Goal: Task Accomplishment & Management: Complete application form

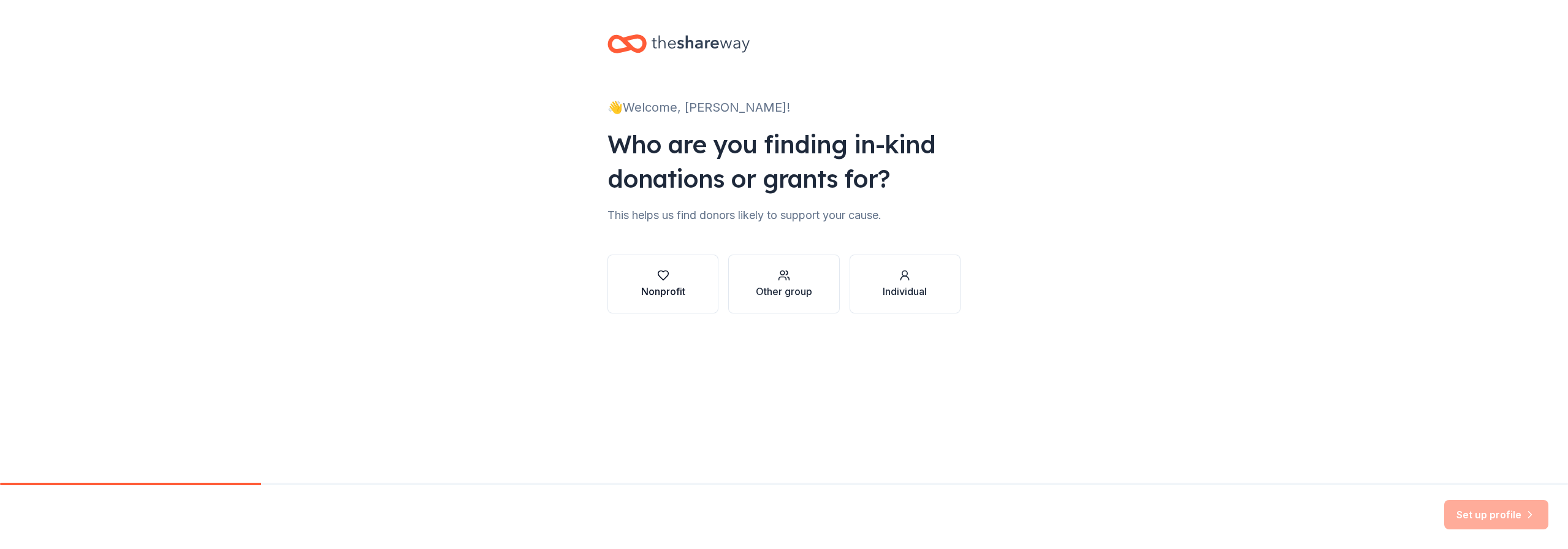
click at [691, 280] on button "Nonprofit" at bounding box center [663, 284] width 111 height 59
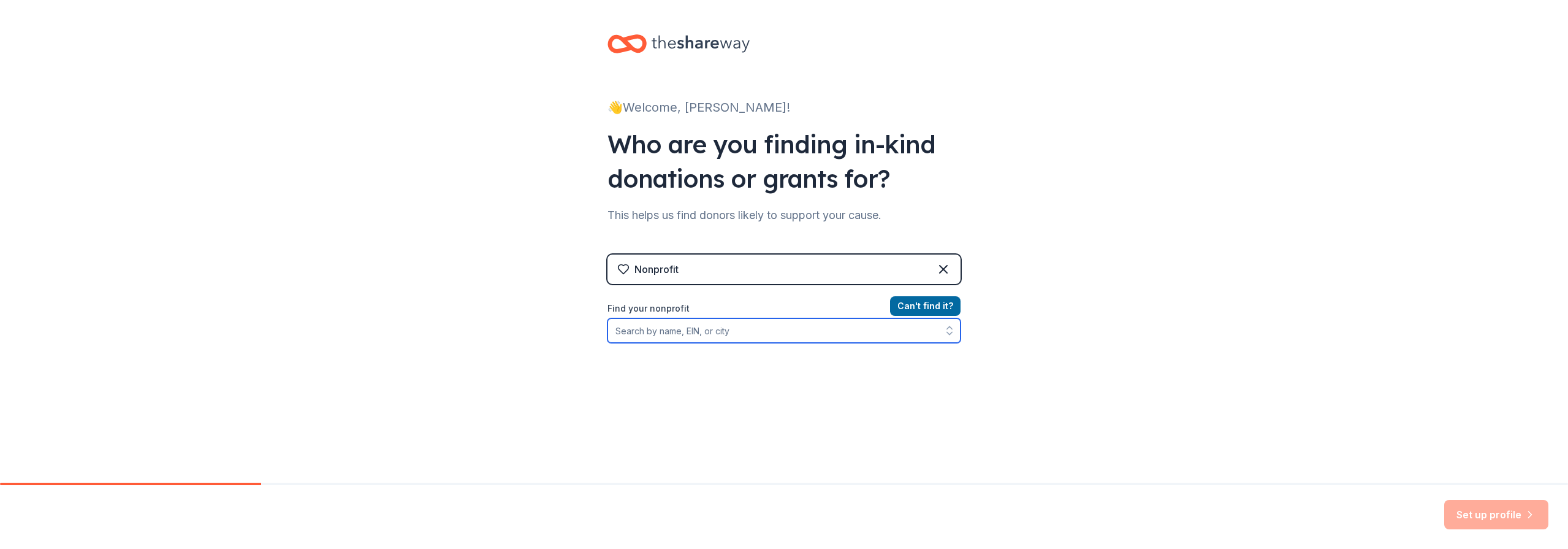
click at [704, 330] on input "Find your nonprofit" at bounding box center [784, 330] width 353 height 24
type input "independent refuge"
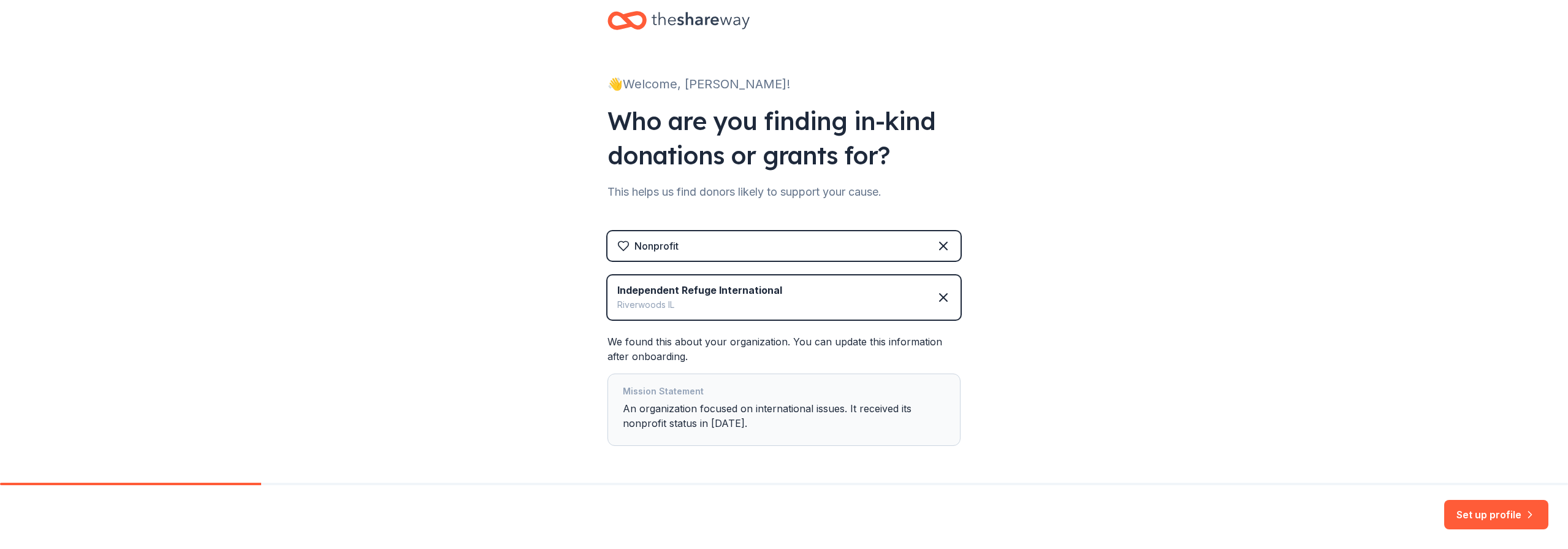
scroll to position [70, 0]
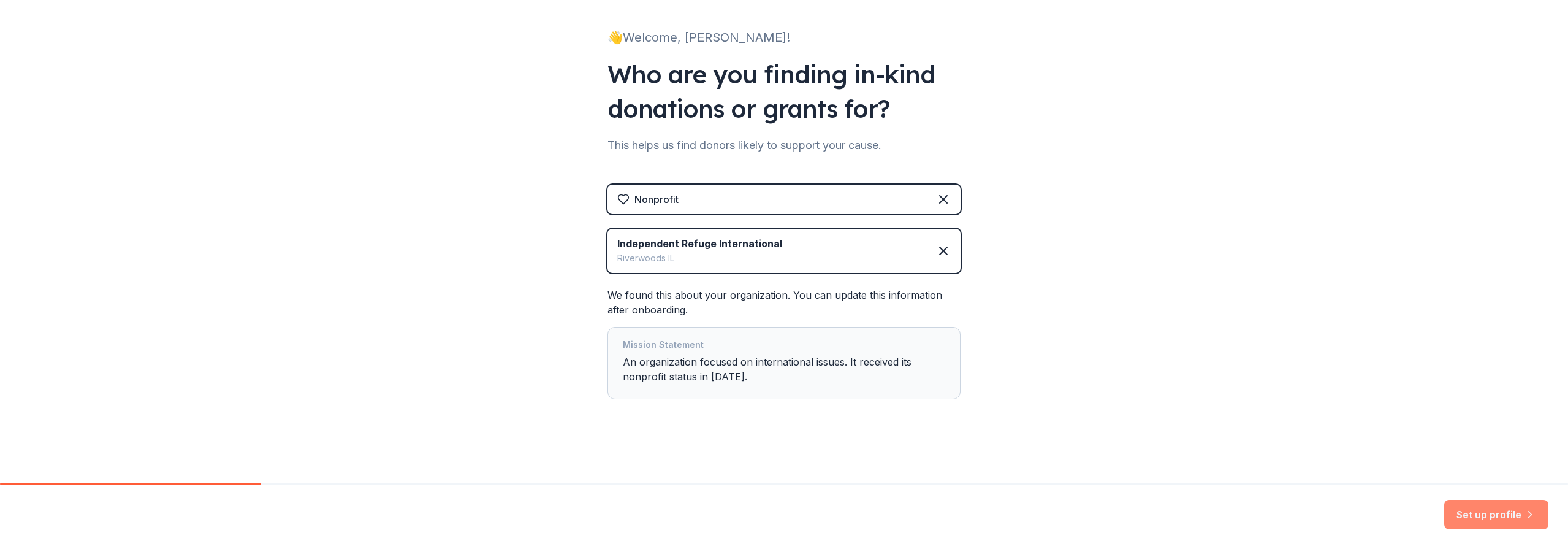
click at [1473, 519] on button "Set up profile" at bounding box center [1496, 515] width 104 height 29
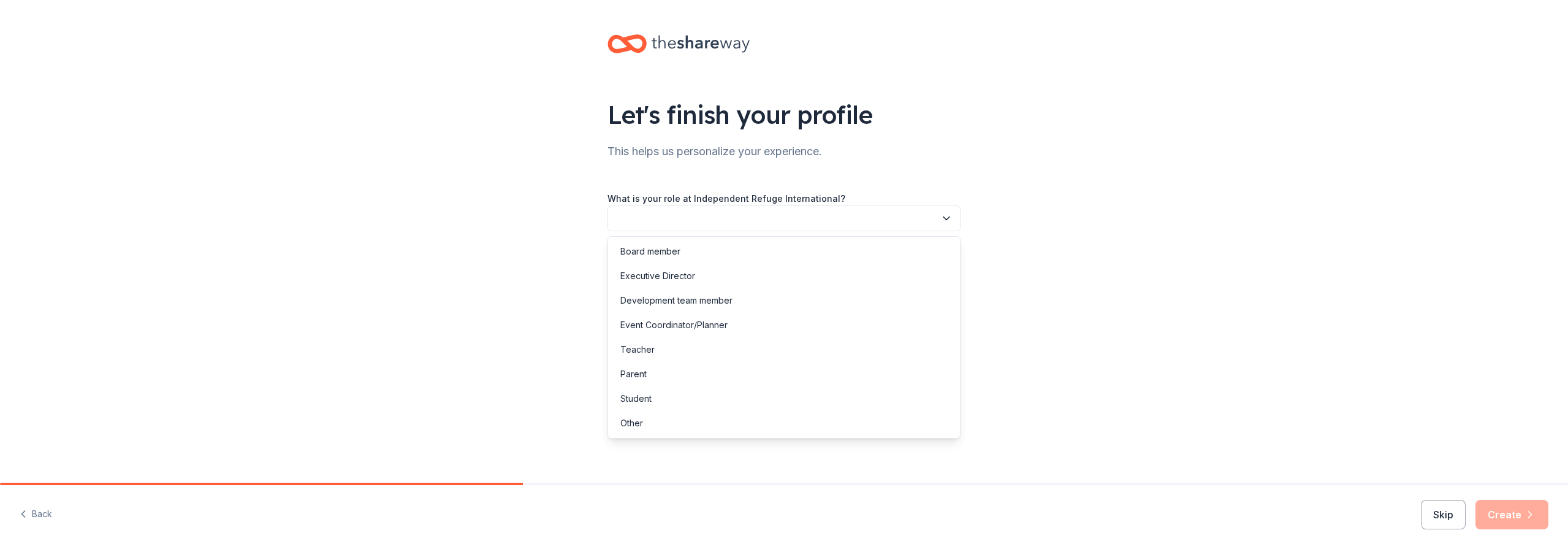
click at [782, 216] on button "button" at bounding box center [784, 218] width 353 height 25
click at [777, 272] on div "Executive Director" at bounding box center [783, 275] width 347 height 24
click at [777, 283] on button "button" at bounding box center [784, 274] width 353 height 25
click at [772, 325] on div "1 to 2 years" at bounding box center [783, 331] width 347 height 24
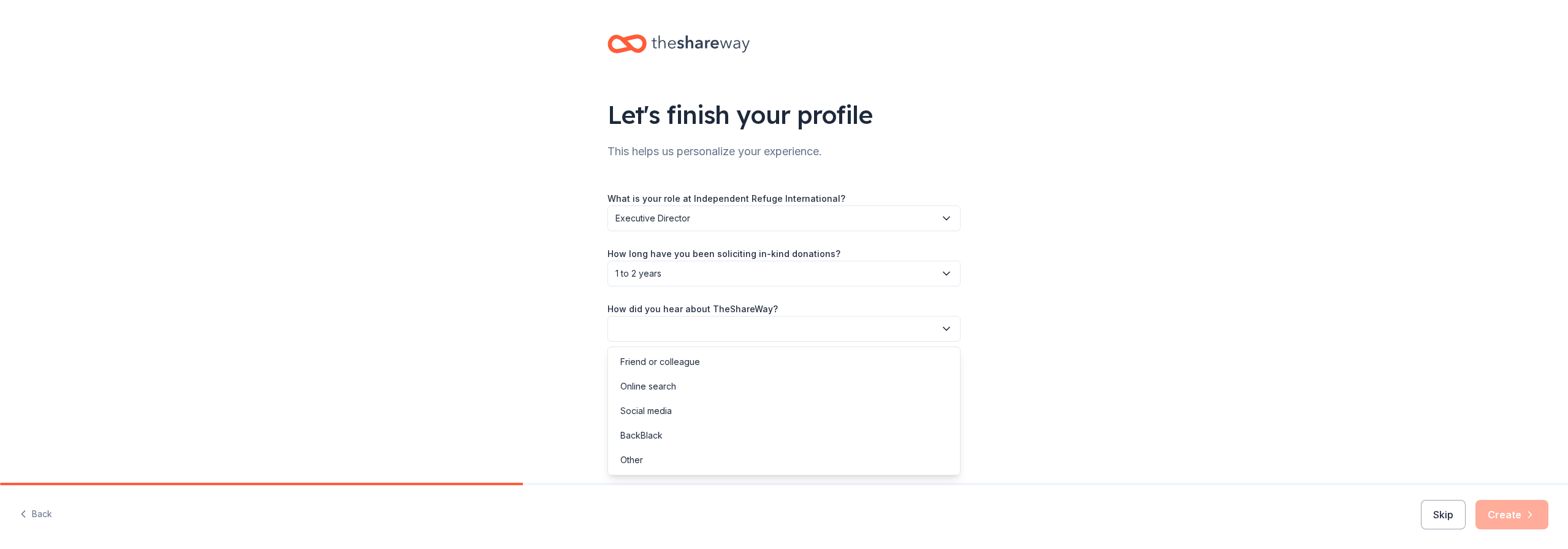
click at [773, 329] on button "button" at bounding box center [784, 329] width 353 height 25
click at [741, 396] on div "Online search" at bounding box center [783, 386] width 347 height 24
click at [1517, 512] on button "Create" at bounding box center [1511, 515] width 73 height 29
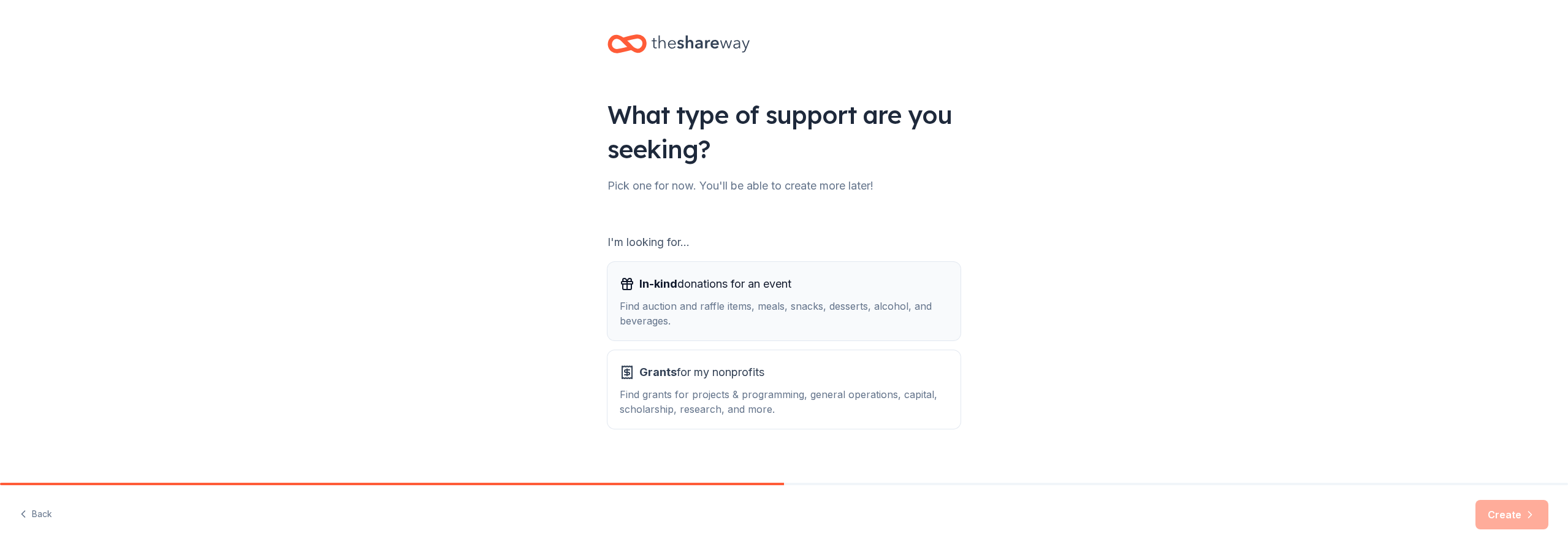
click at [685, 311] on div "Find auction and raffle items, meals, snacks, desserts, alcohol, and beverages." at bounding box center [783, 313] width 329 height 29
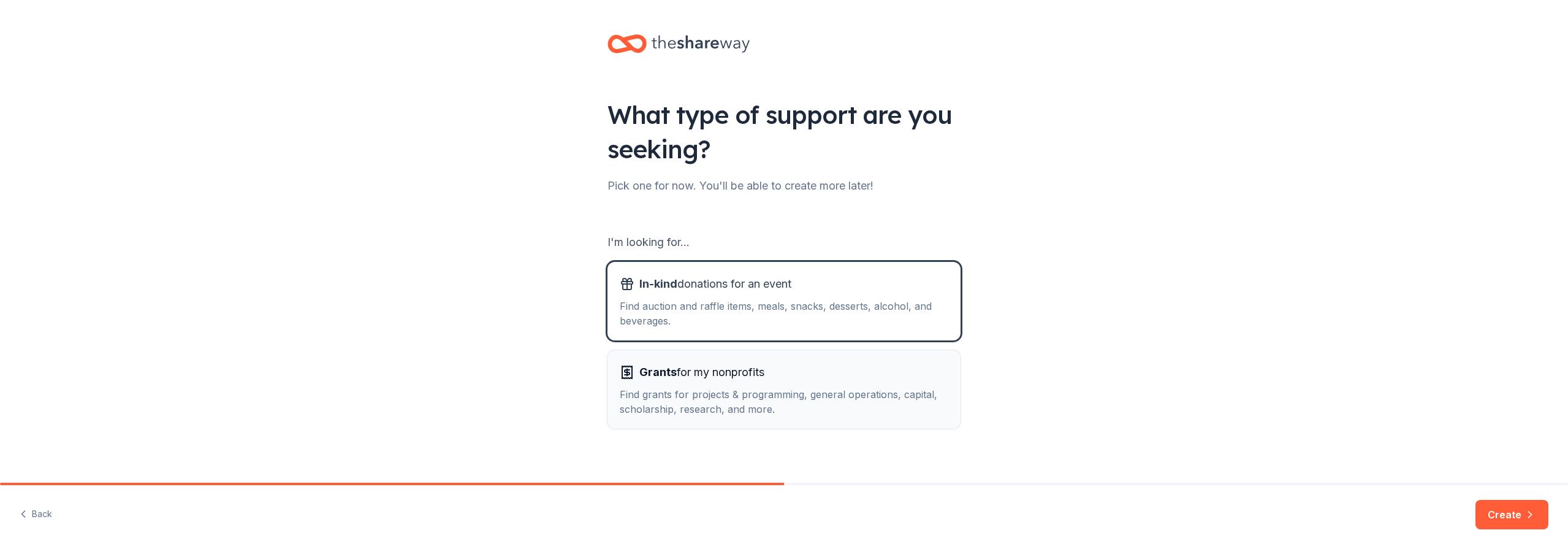
click at [699, 392] on div "Find grants for projects & programming, general operations, capital, scholarshi…" at bounding box center [783, 401] width 329 height 29
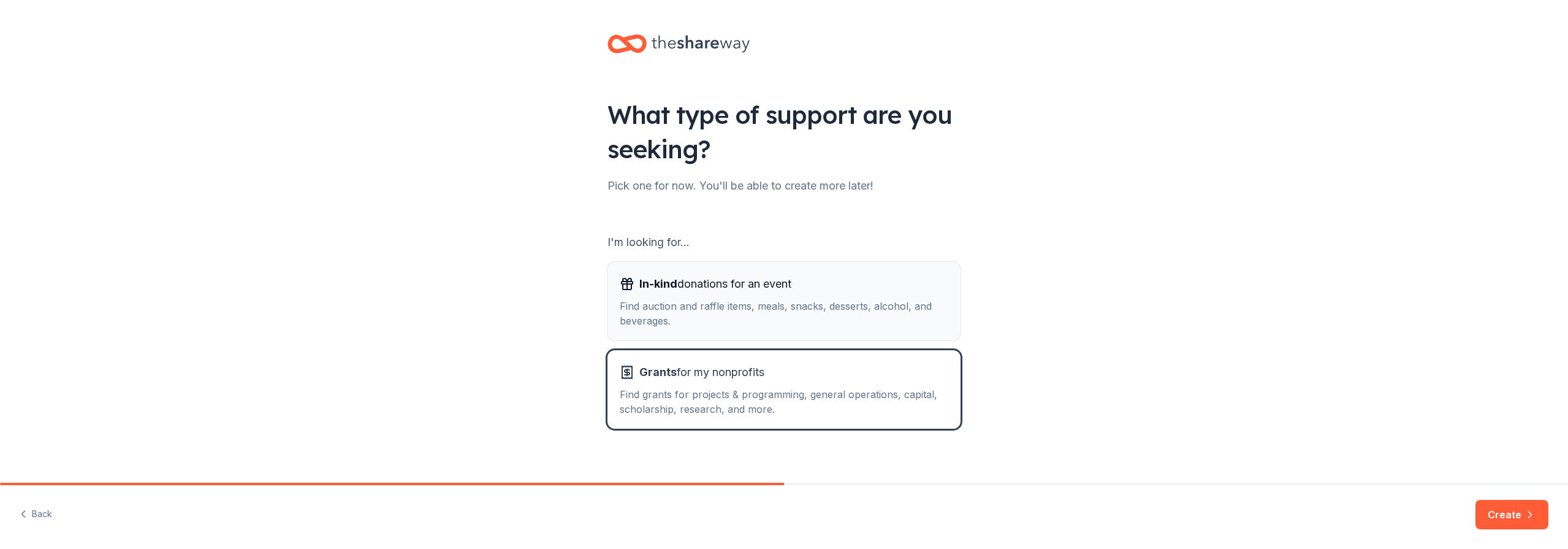
click at [805, 329] on button "In-kind donations for an event Find auction and raffle items, meals, snacks, de…" at bounding box center [784, 301] width 353 height 79
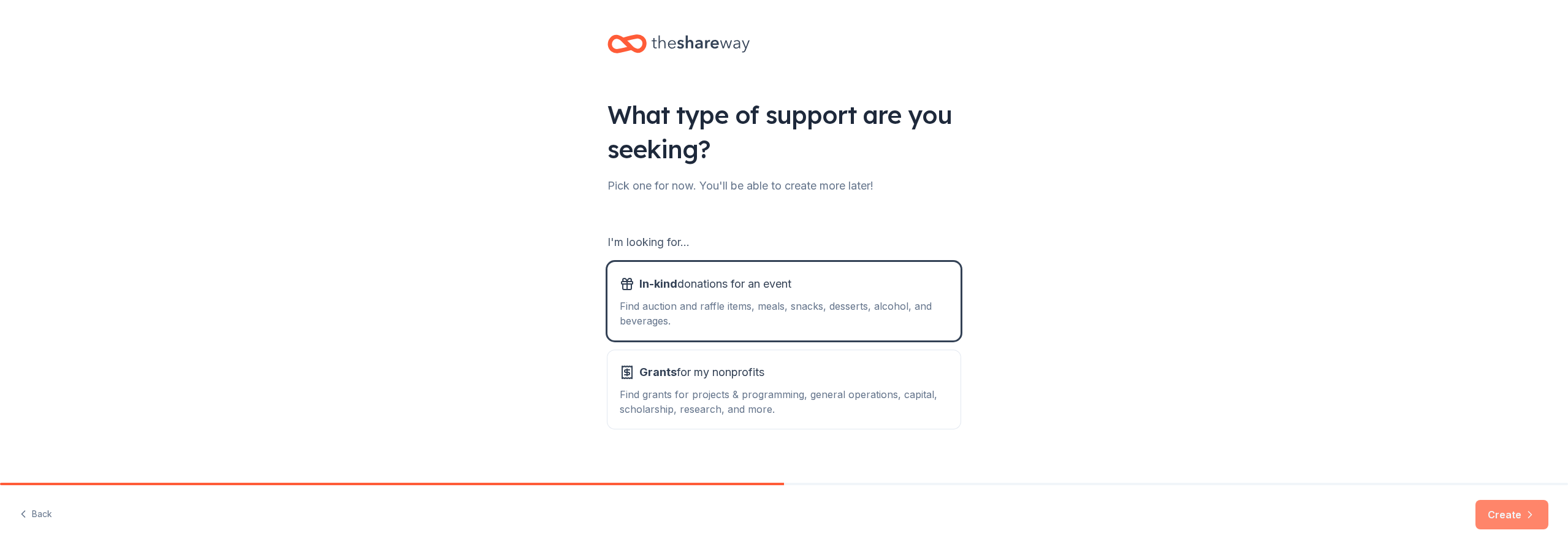
click at [1520, 512] on button "Create" at bounding box center [1511, 515] width 73 height 29
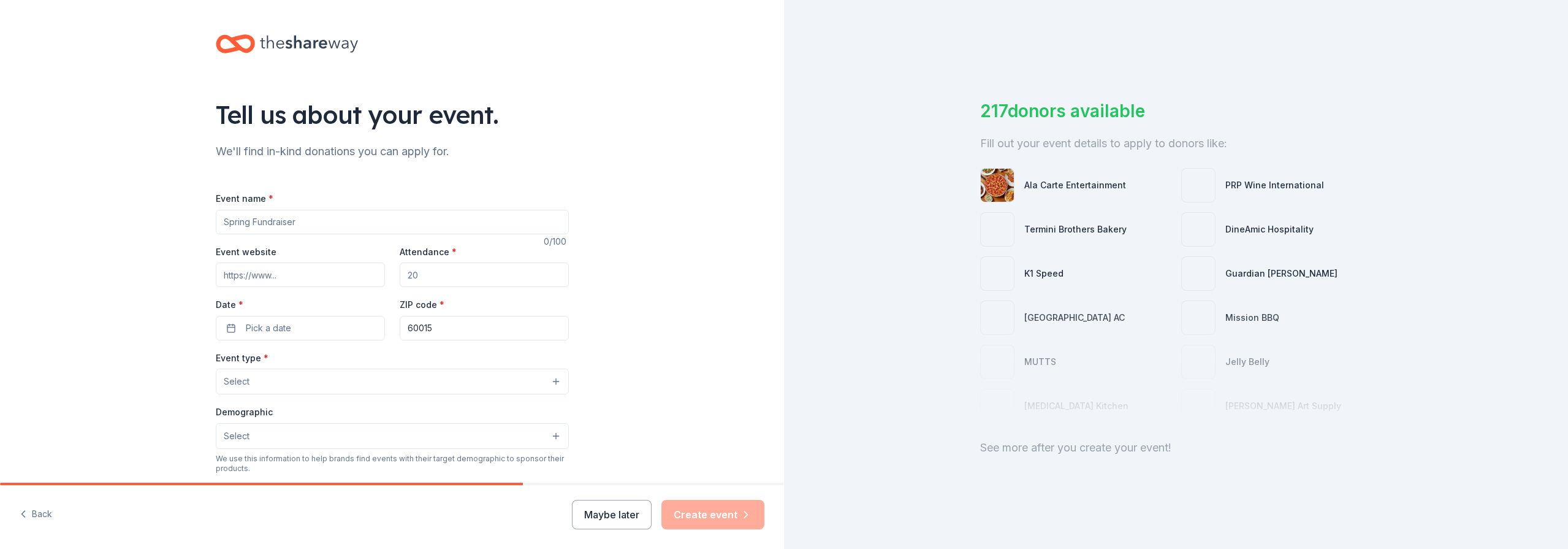
click at [1087, 445] on div "See more after you create your event!" at bounding box center [1175, 448] width 392 height 20
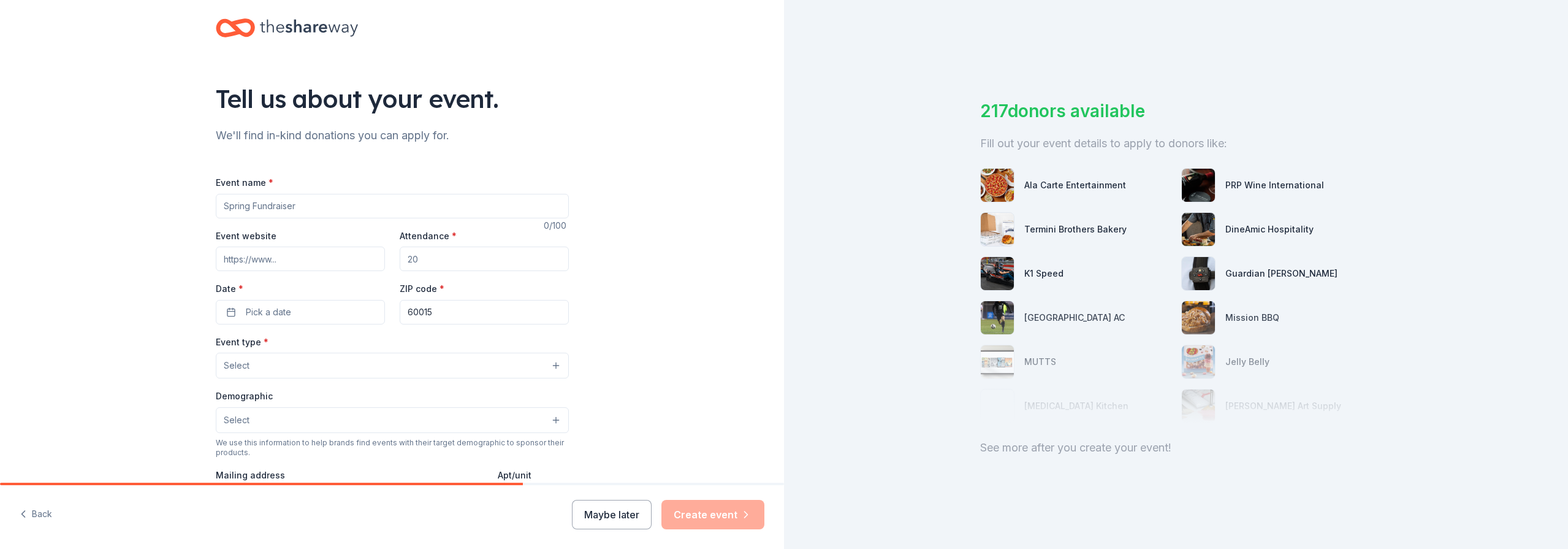
scroll to position [41, 0]
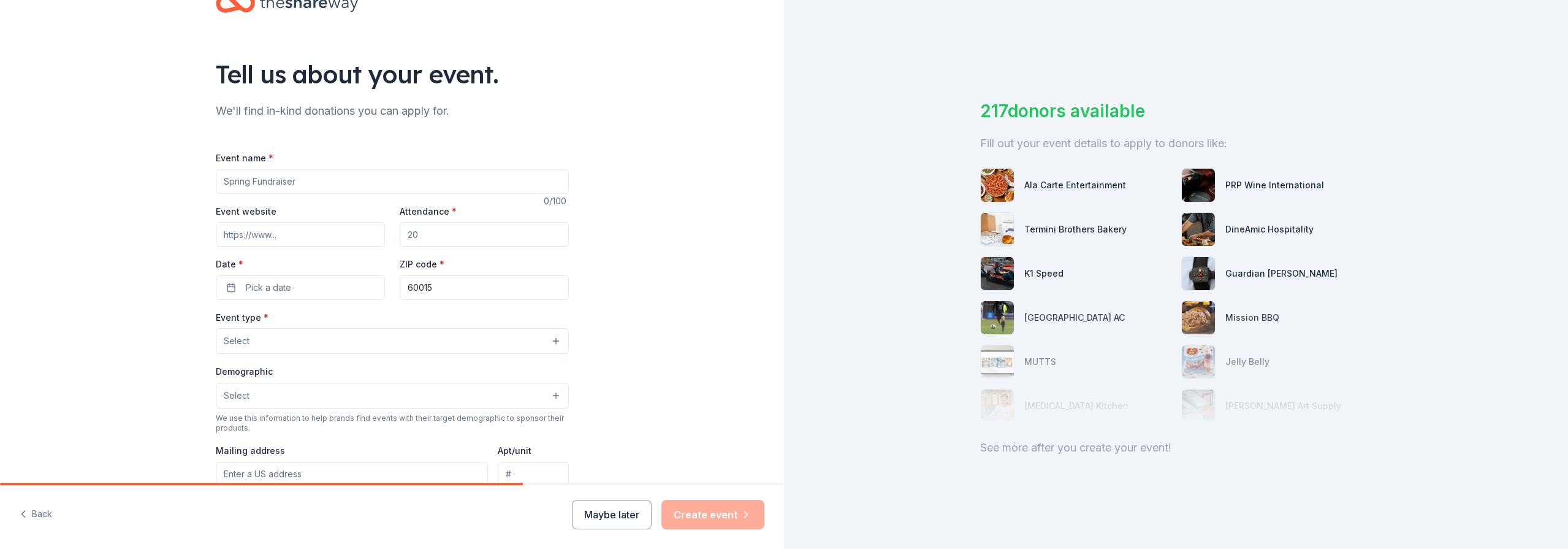
click at [635, 505] on button "Maybe later" at bounding box center [612, 515] width 80 height 29
click at [612, 517] on button "Maybe later" at bounding box center [612, 515] width 80 height 29
click at [612, 504] on div "Maybe later Create event" at bounding box center [668, 515] width 193 height 29
click at [611, 512] on div "Maybe later Create event" at bounding box center [668, 515] width 193 height 29
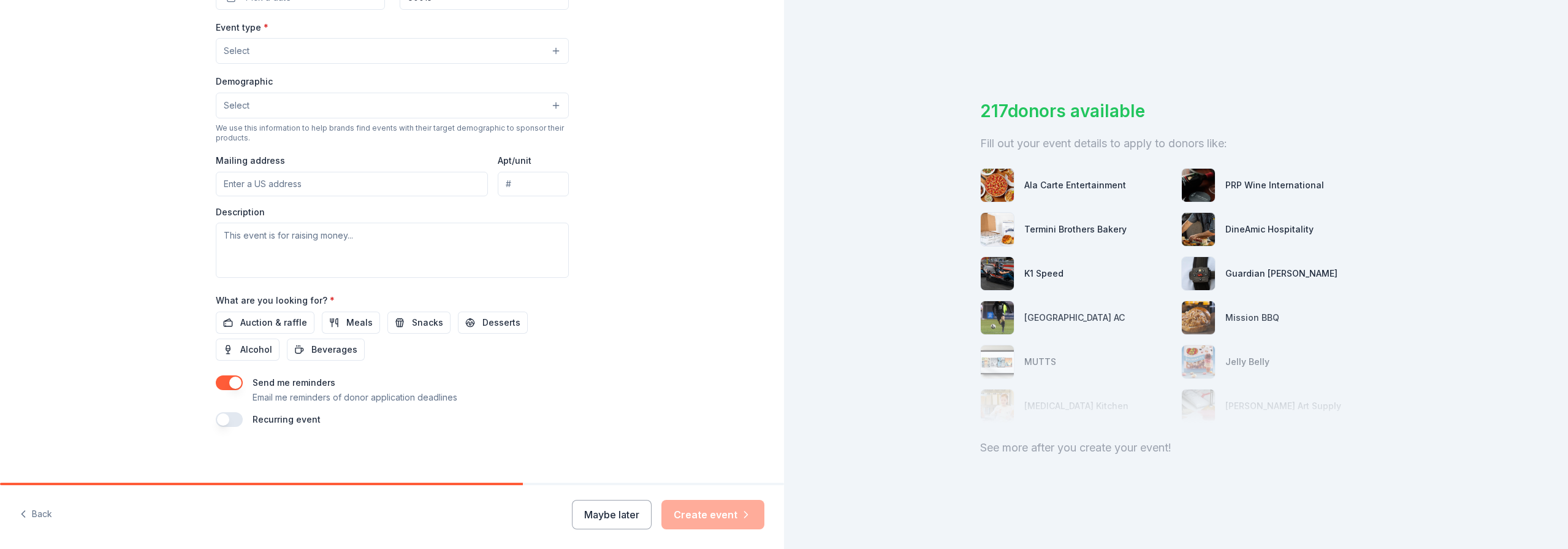
click at [634, 514] on button "Maybe later" at bounding box center [612, 515] width 80 height 29
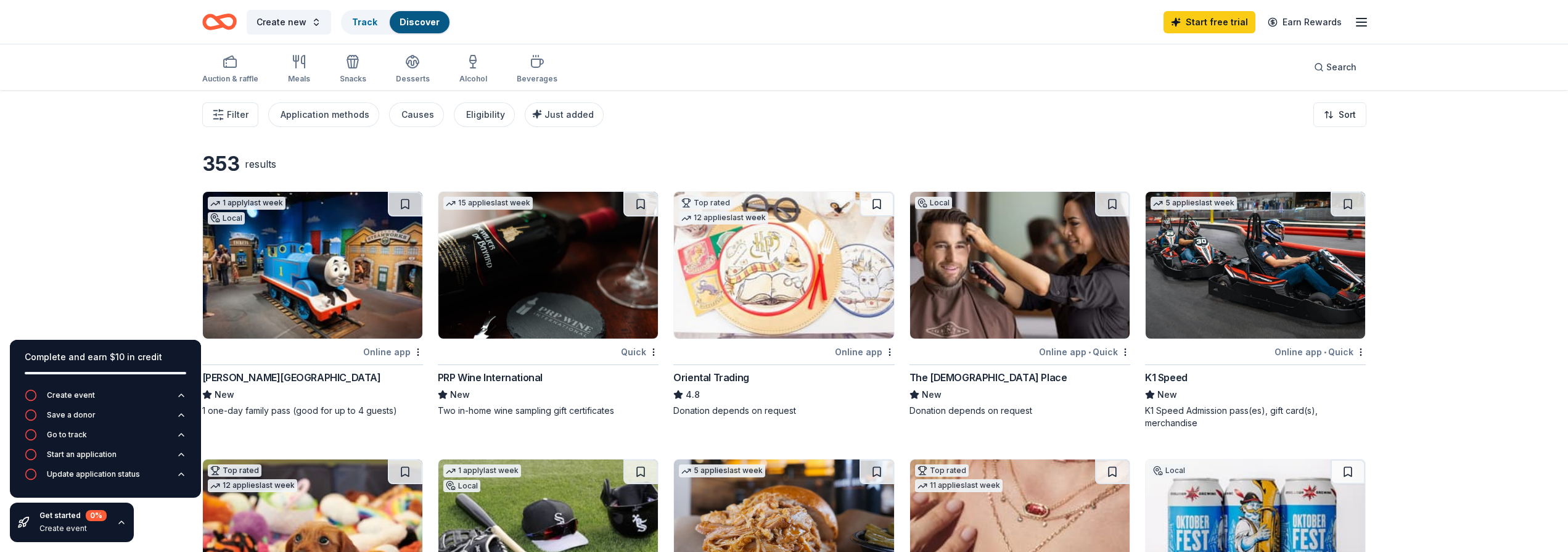
click at [1358, 23] on icon "button" at bounding box center [1361, 22] width 15 height 15
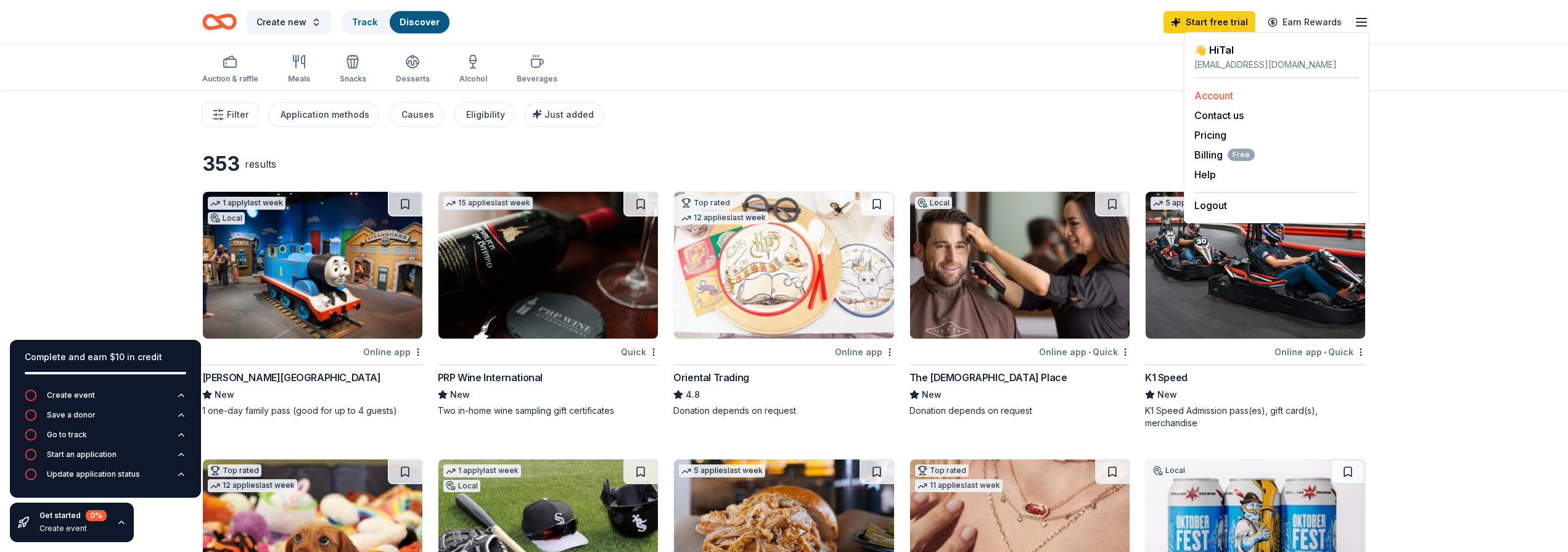
click at [1219, 100] on link "Account" at bounding box center [1214, 96] width 39 height 13
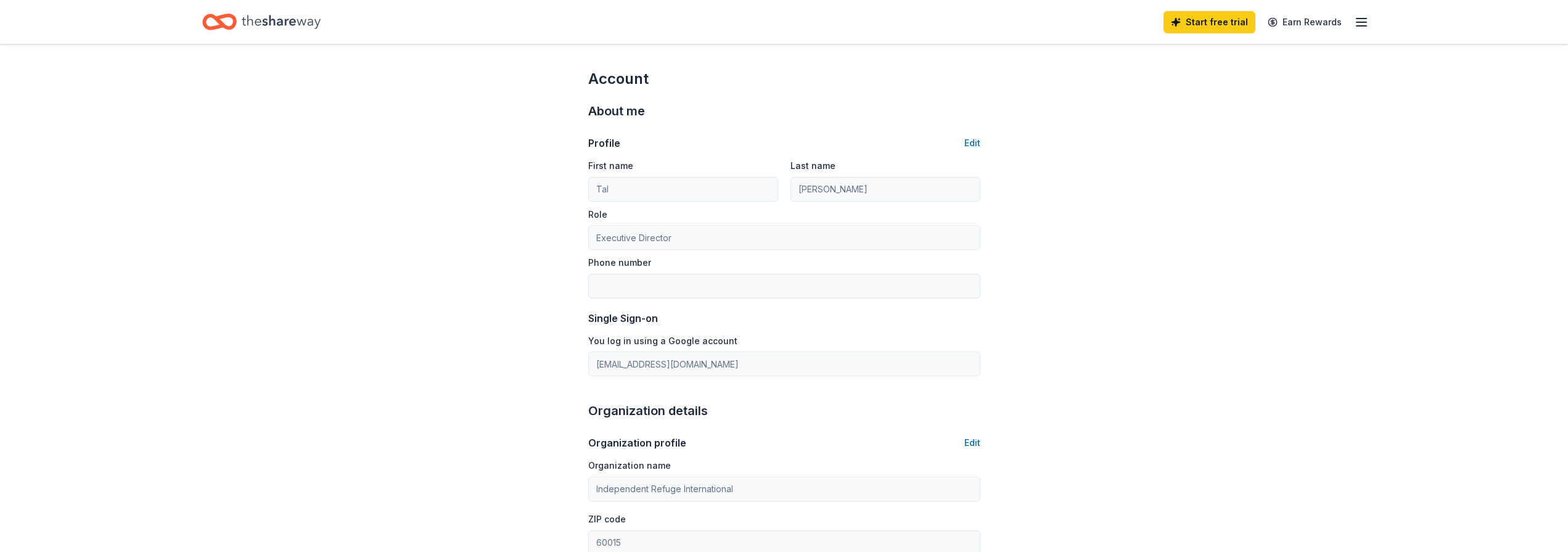
click at [1356, 27] on icon "button" at bounding box center [1361, 22] width 15 height 15
click at [1210, 139] on link "Pricing" at bounding box center [1210, 135] width 32 height 13
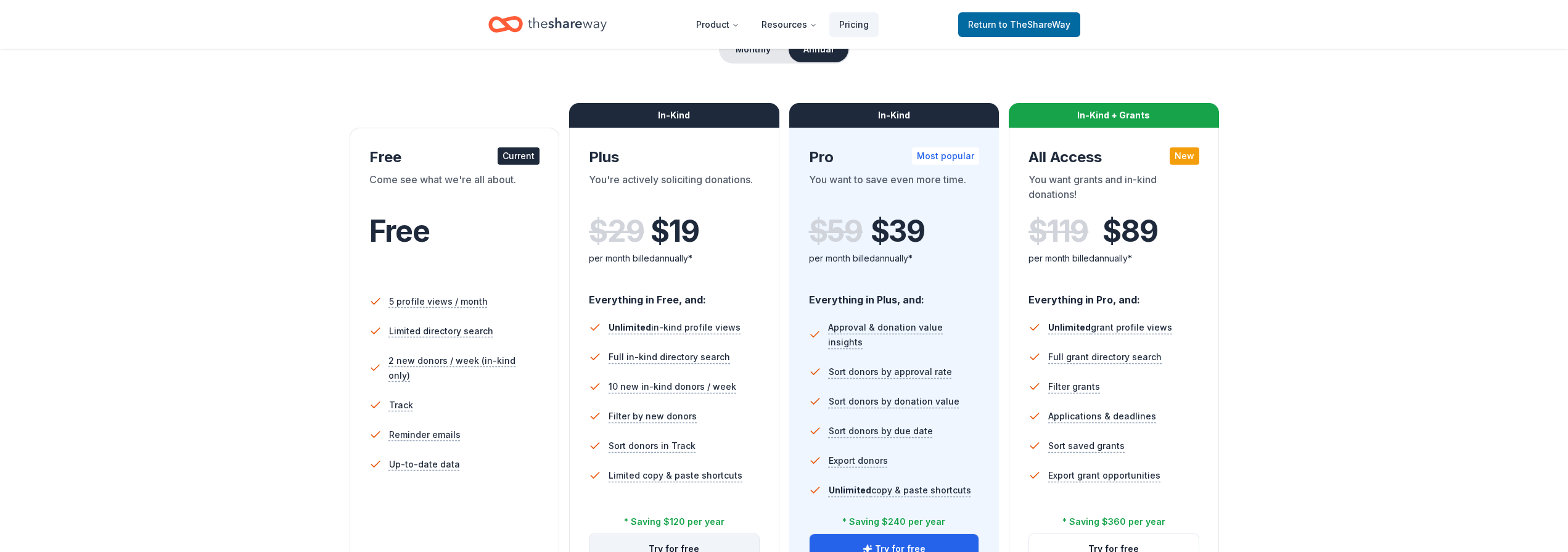
scroll to position [207, 0]
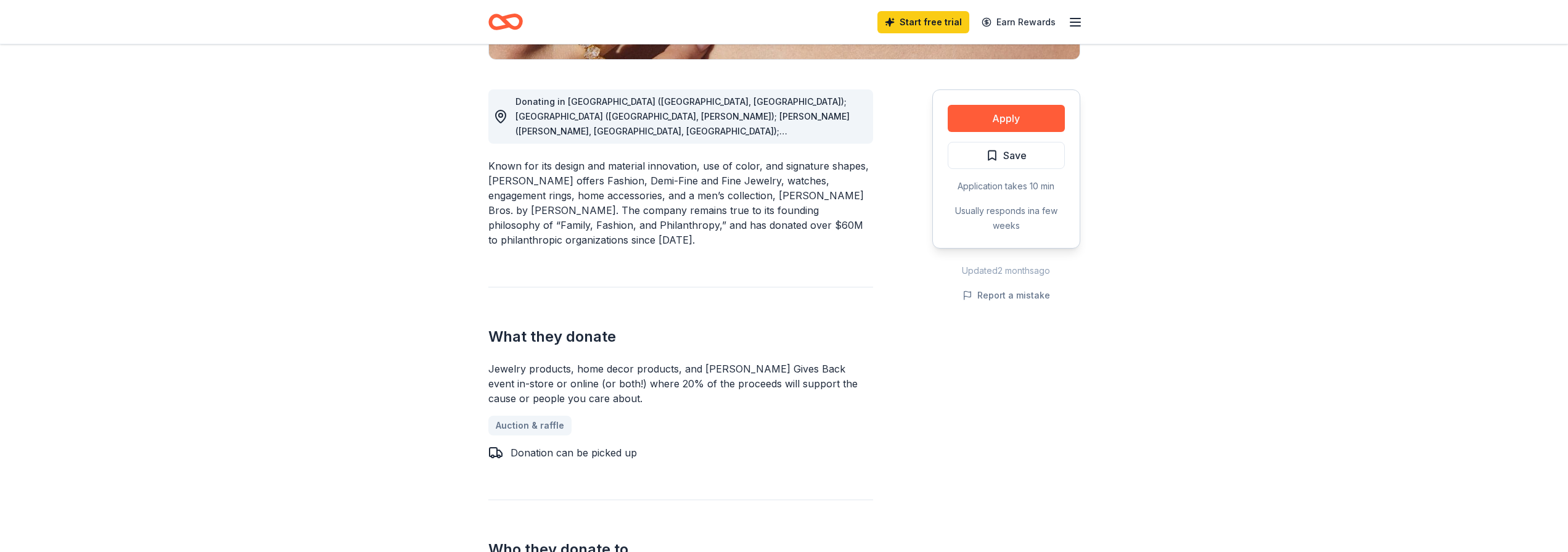
scroll to position [306, 0]
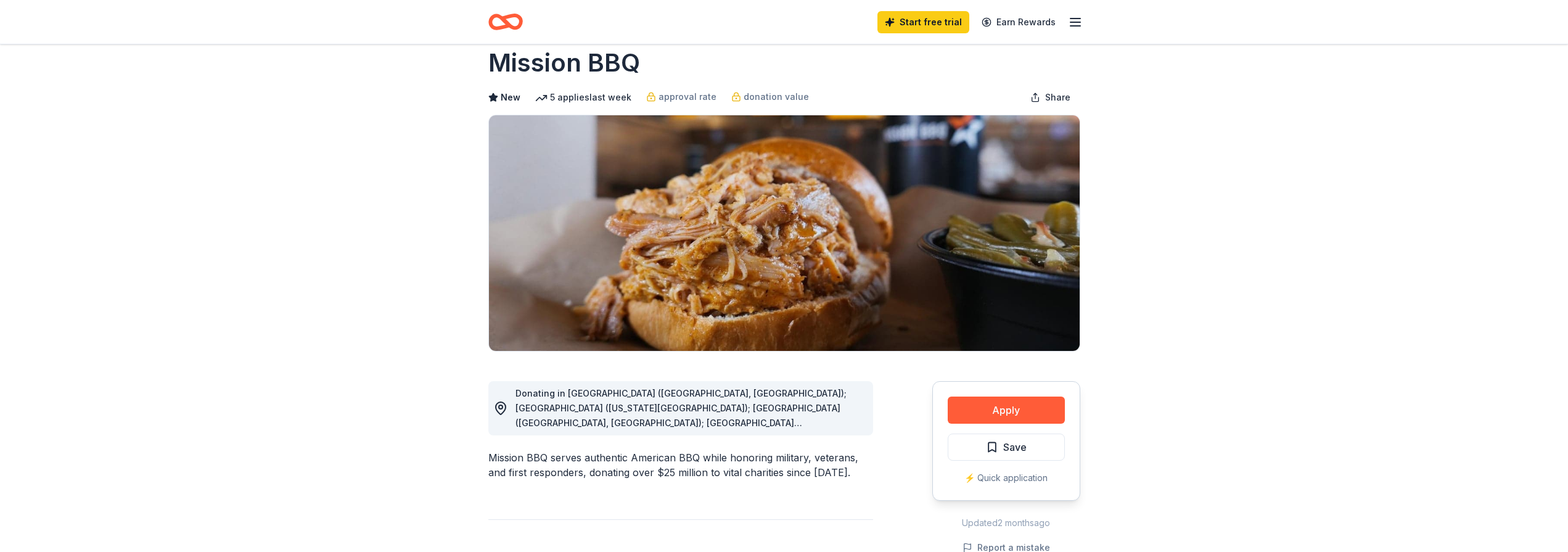
scroll to position [32, 0]
